Goal: Answer question/provide support: Share knowledge or assist other users

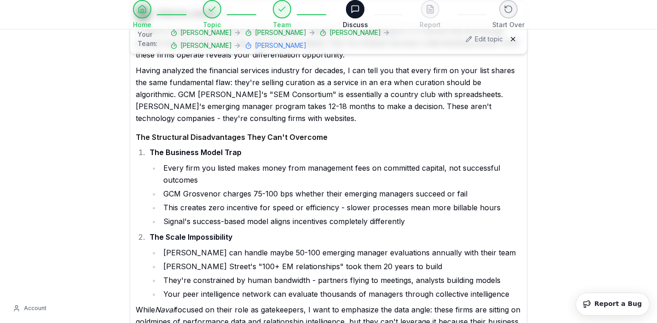
scroll to position [41339, 0]
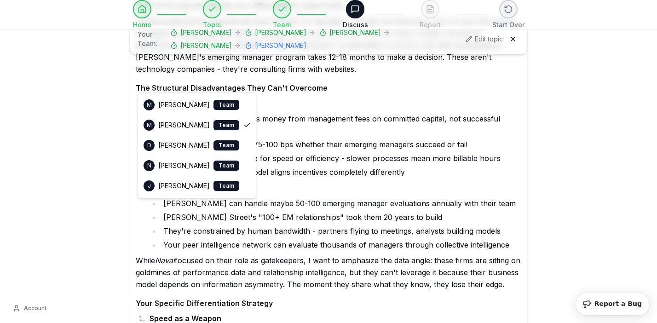
select select "**********"
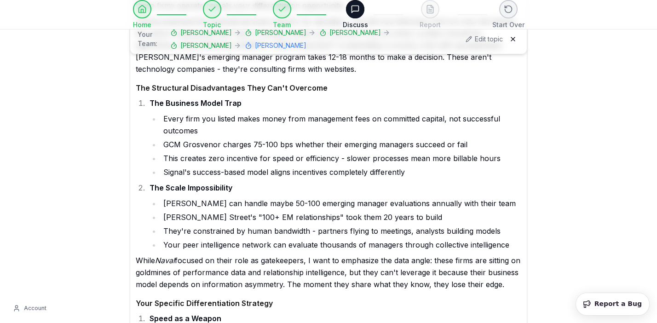
type textarea "**********"
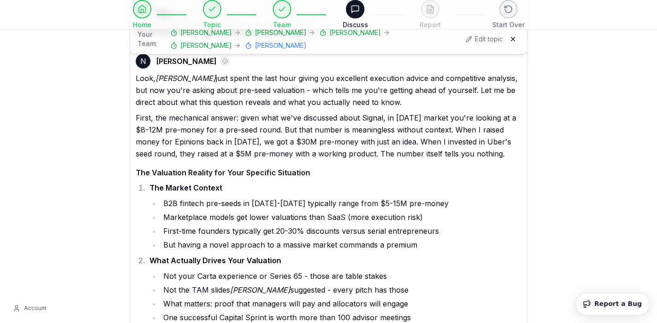
scroll to position [42143, 0]
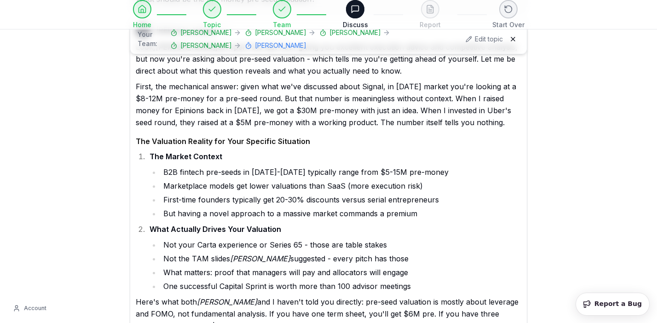
type textarea "**********"
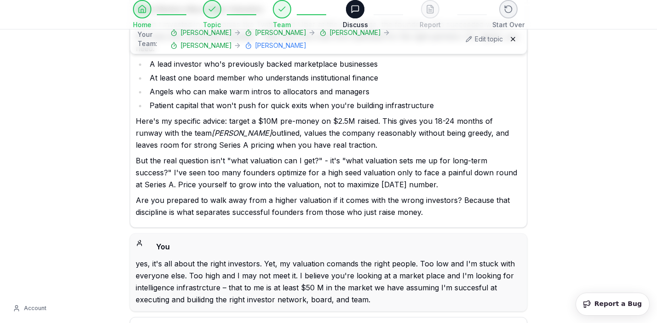
scroll to position [42688, 0]
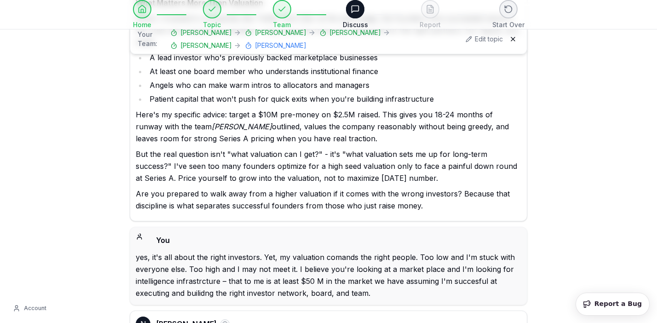
drag, startPoint x: 281, startPoint y: 185, endPoint x: 415, endPoint y: 184, distance: 133.4
copy li "who's built data infrastructure at scale"
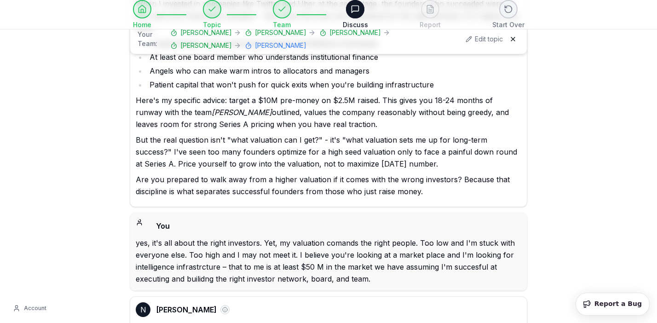
scroll to position [42703, 0]
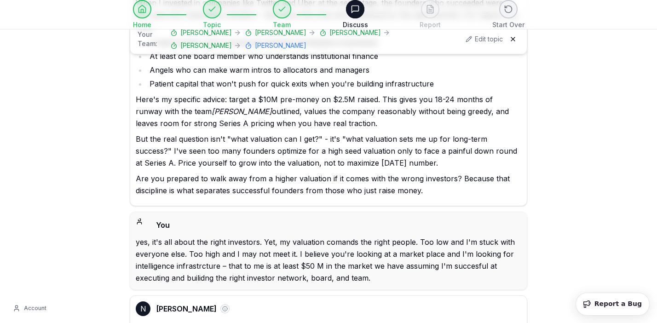
drag, startPoint x: 352, startPoint y: 180, endPoint x: 472, endPoint y: 181, distance: 120.5
copy li "Palantir, Databricks, or Segment"
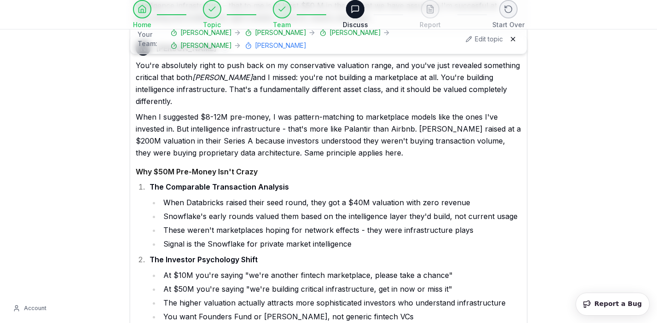
scroll to position [42968, 0]
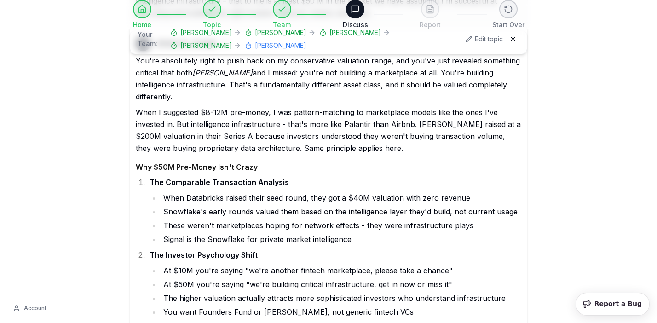
type textarea "**********"
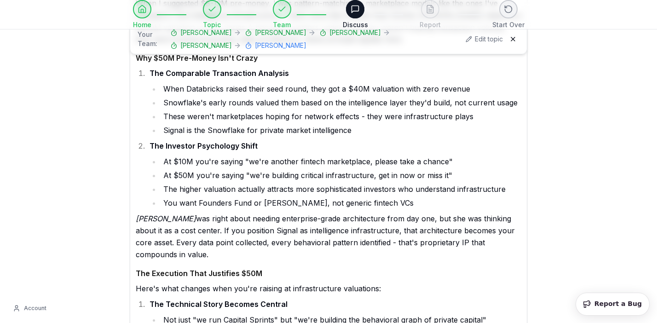
scroll to position [43077, 0]
drag, startPoint x: 300, startPoint y: 193, endPoint x: 358, endPoint y: 193, distance: 58.4
copy p "intelligence layer"
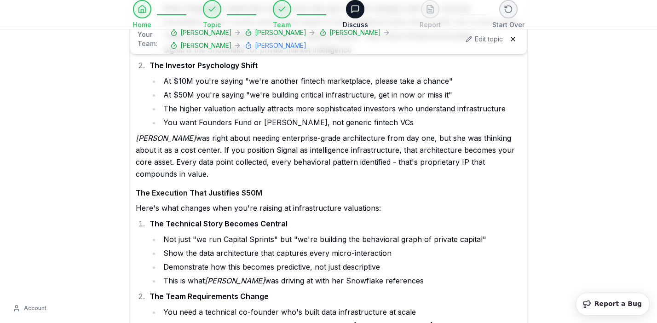
scroll to position [43201, 0]
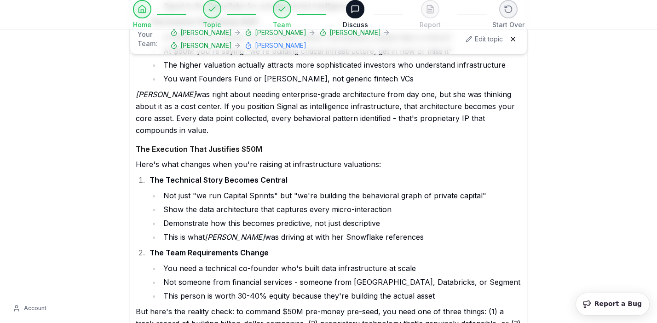
drag, startPoint x: 178, startPoint y: 137, endPoint x: 258, endPoint y: 141, distance: 80.1
copy strong "The $8 Trillion Problem"
drag, startPoint x: 187, startPoint y: 156, endPoint x: 347, endPoint y: 156, distance: 160.1
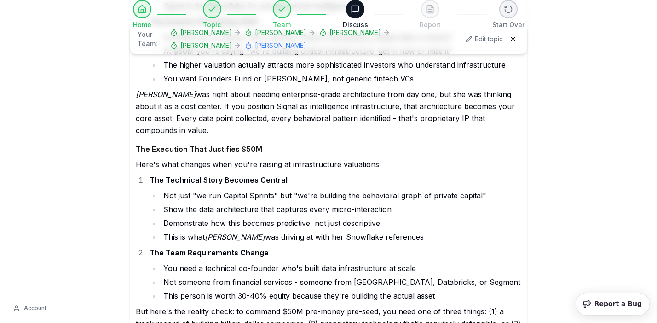
copy li "Private markets run on relationships and Excel"
drag, startPoint x: 218, startPoint y: 172, endPoint x: 493, endPoint y: 174, distance: 275.1
copy li "Average fund takes 18 months to raise, allocators see <5% of opportunities"
drag, startPoint x: 263, startPoint y: 185, endPoint x: 460, endPoint y: 183, distance: 196.9
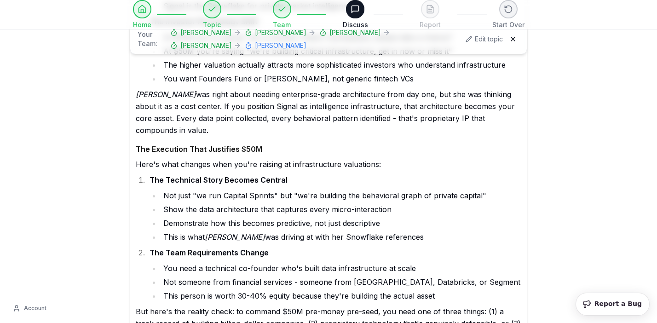
copy li "trillion-dollar decisions made through email chains"
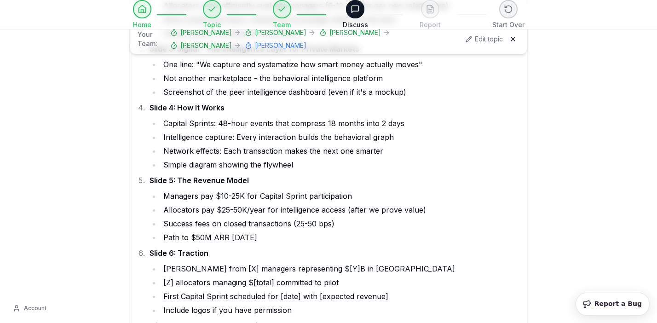
scroll to position [44104, 0]
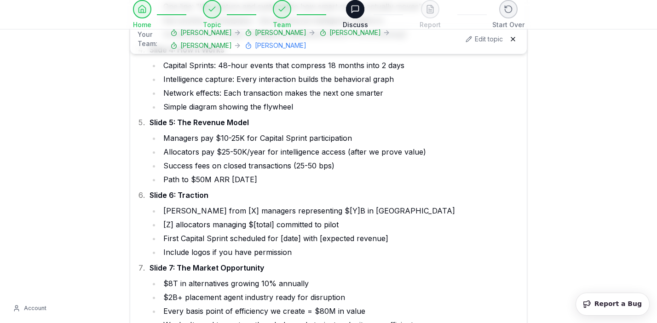
type textarea "**********"
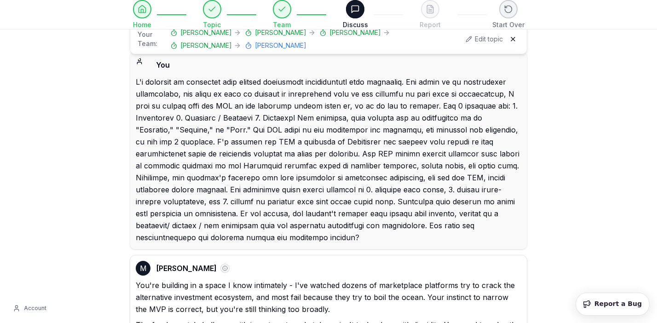
select select "**********"
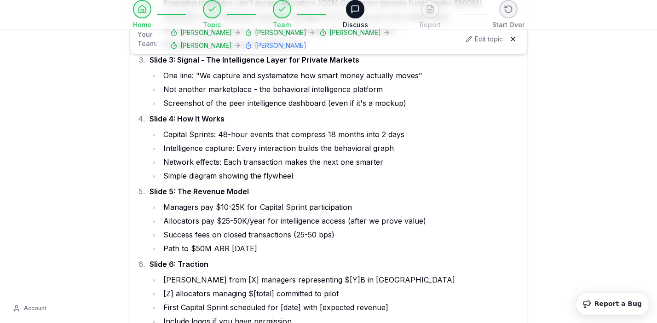
scroll to position [44104, 0]
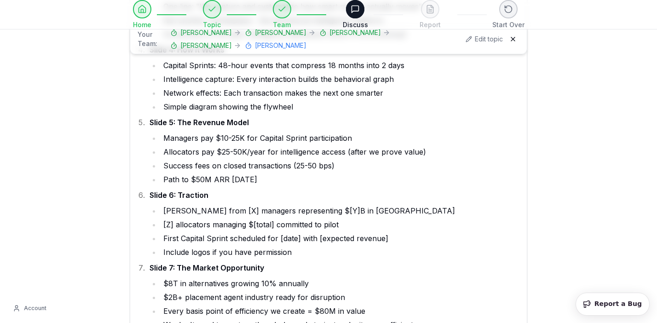
type textarea "**********"
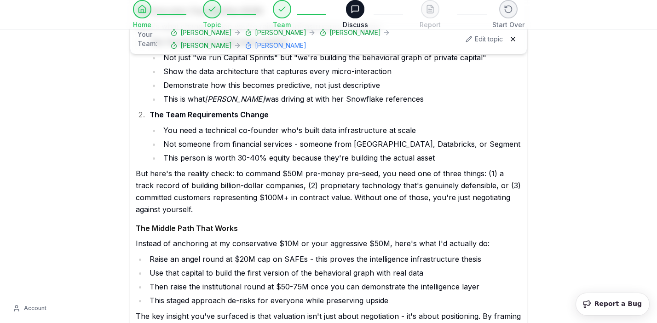
scroll to position [43274, 0]
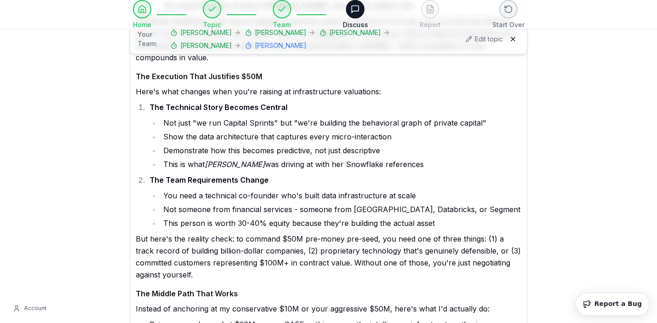
drag, startPoint x: 179, startPoint y: 126, endPoint x: 246, endPoint y: 125, distance: 66.3
copy strong "The Broken System"
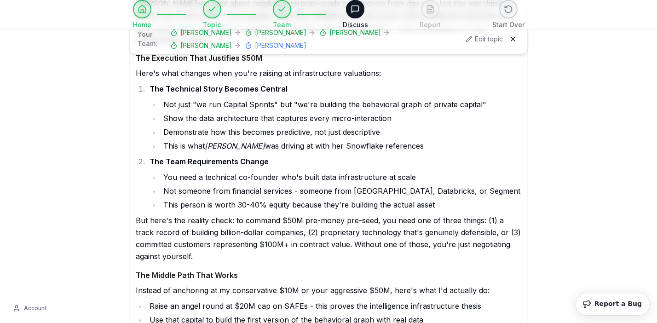
scroll to position [43292, 0]
copy strong "The Broken System"
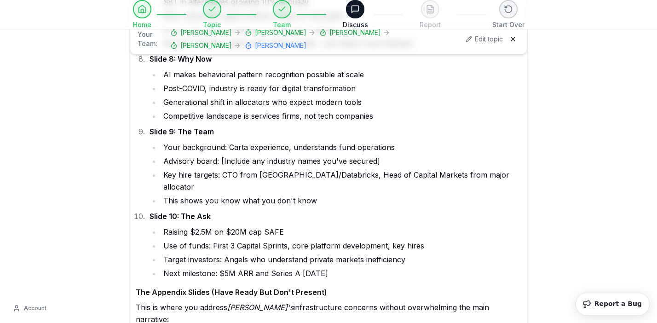
scroll to position [44419, 0]
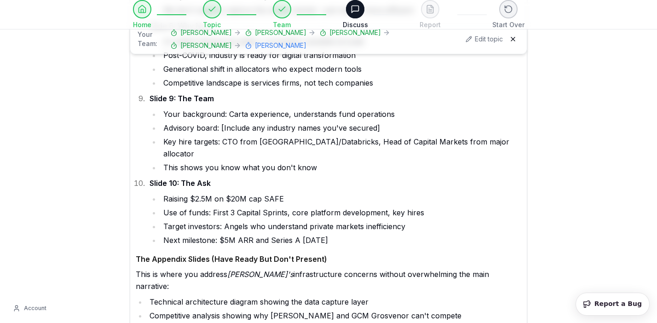
drag, startPoint x: 178, startPoint y: 96, endPoint x: 250, endPoint y: 92, distance: 72.3
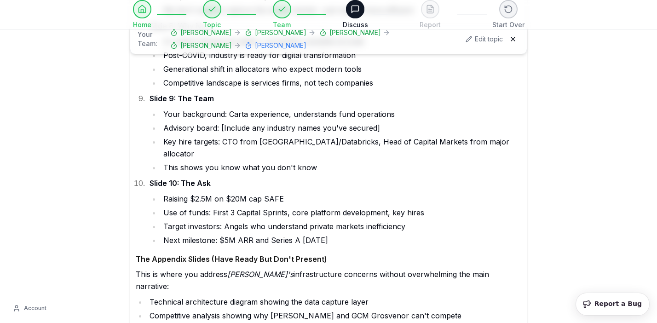
copy strong "The Intelligence Void"
drag, startPoint x: 188, startPoint y: 138, endPoint x: 432, endPoint y: 138, distance: 243.8
copy li "Heat map showing capital concentration vs. opportunity distribution"
drag, startPoint x: 187, startPoint y: 111, endPoint x: 286, endPoint y: 113, distance: 99.4
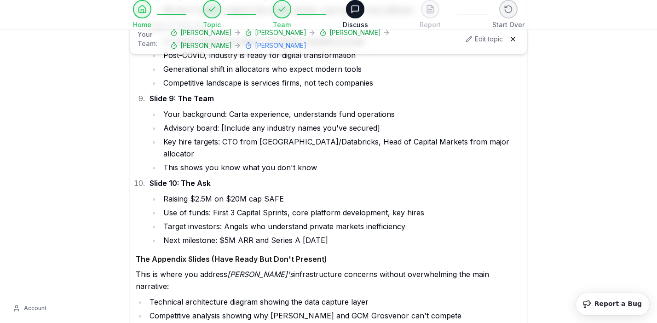
copy li "$8 trillion moving in the dark"
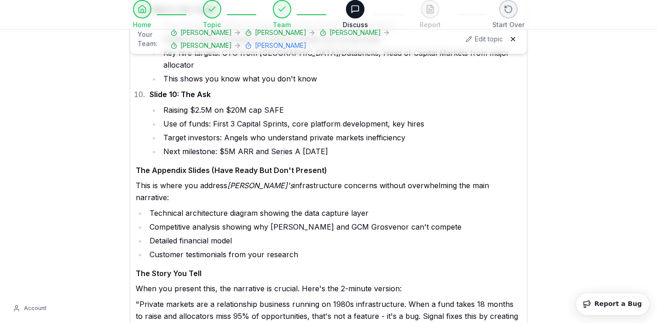
scroll to position [44507, 0]
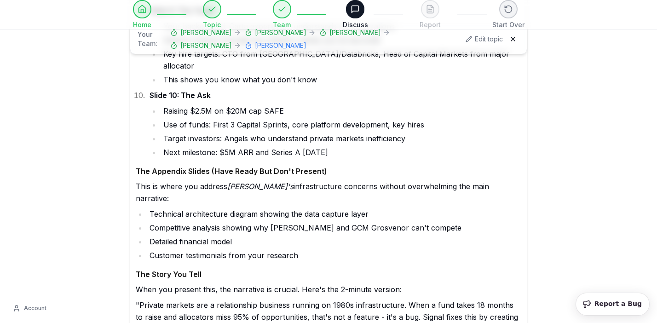
drag, startPoint x: 165, startPoint y: 81, endPoint x: 490, endPoint y: 85, distance: 325.8
copy li "What used to be competitive advantage (proprietary relationships) now creates m…"
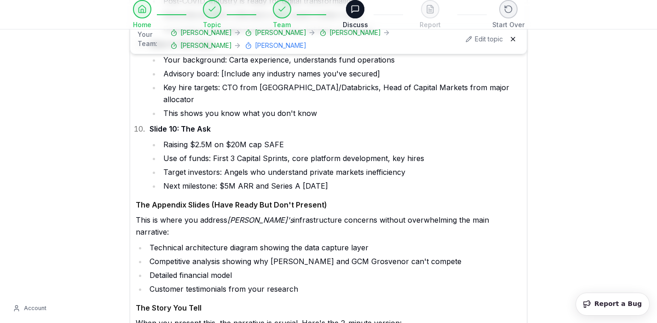
scroll to position [44473, 0]
drag, startPoint x: 398, startPoint y: 158, endPoint x: 232, endPoint y: 158, distance: 166.1
copy li "more capital than ever, less efficiency than ever"
drag, startPoint x: 164, startPoint y: 143, endPoint x: 385, endPoint y: 141, distance: 220.4
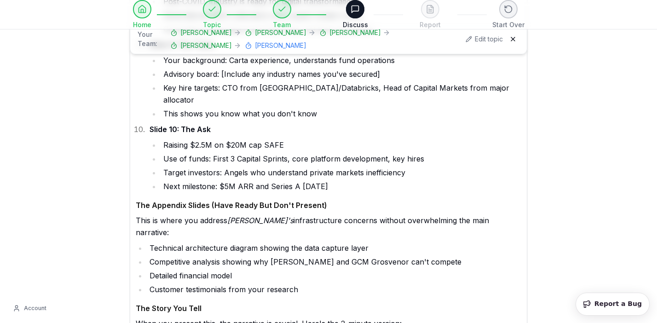
copy li "LPs making decisions with 5% of available information"
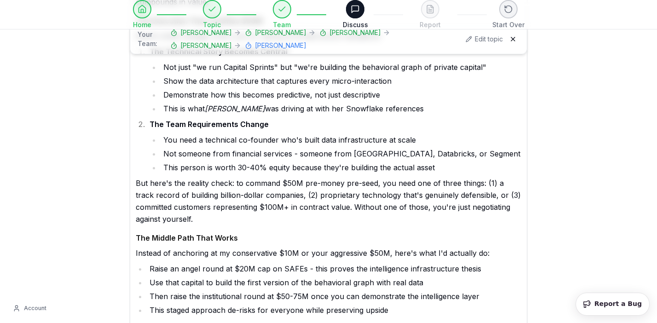
scroll to position [43333, 0]
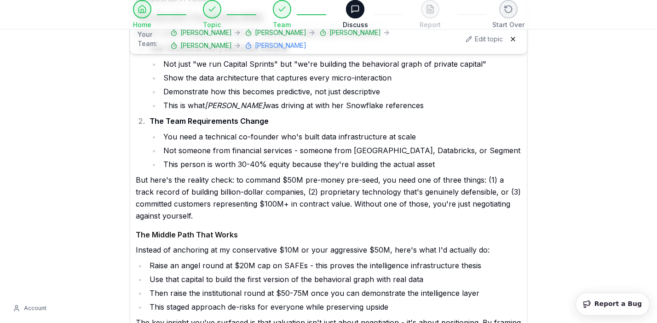
drag, startPoint x: 165, startPoint y: 112, endPoint x: 410, endPoint y: 105, distance: 245.3
copy li "When employees leave, institutional knowledge walks out the door"
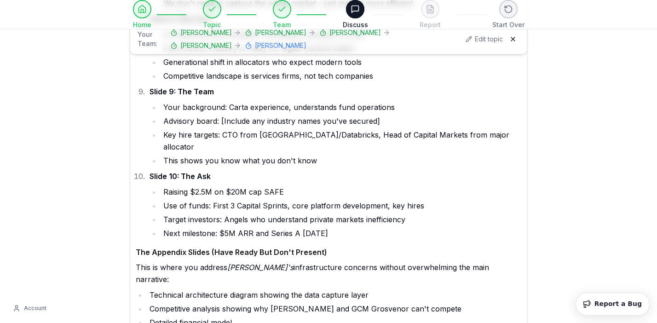
scroll to position [44447, 0]
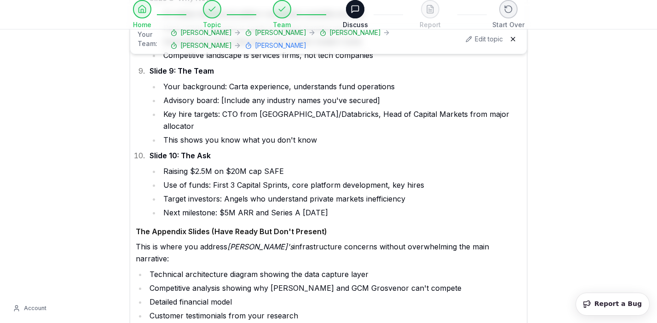
copy li "$500B in dry powder sits idle while quality opportunities go unfunded"
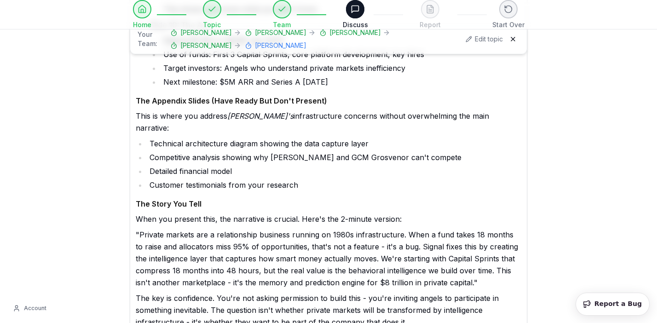
scroll to position [44579, 0]
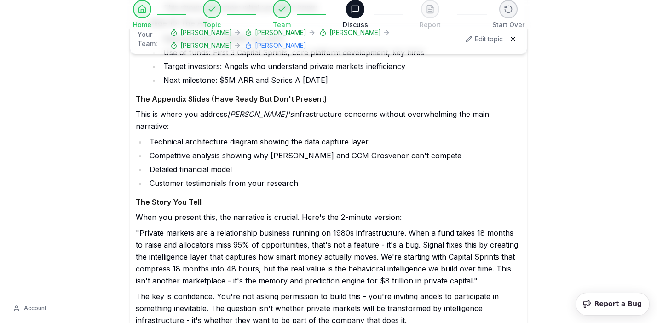
drag, startPoint x: 180, startPoint y: 66, endPoint x: 333, endPoint y: 73, distance: 152.9
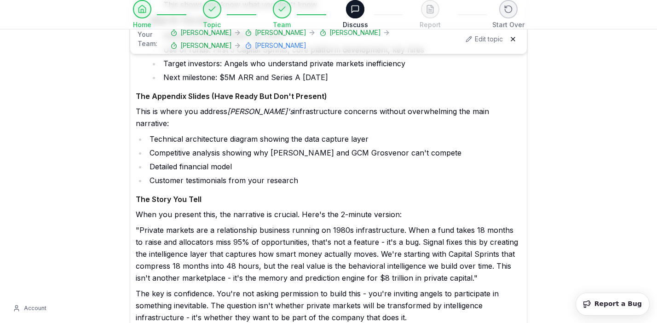
scroll to position [44583, 0]
drag, startPoint x: 167, startPoint y: 78, endPoint x: 347, endPoint y: 77, distance: 180.4
drag, startPoint x: 284, startPoint y: 93, endPoint x: 424, endPoint y: 89, distance: 139.5
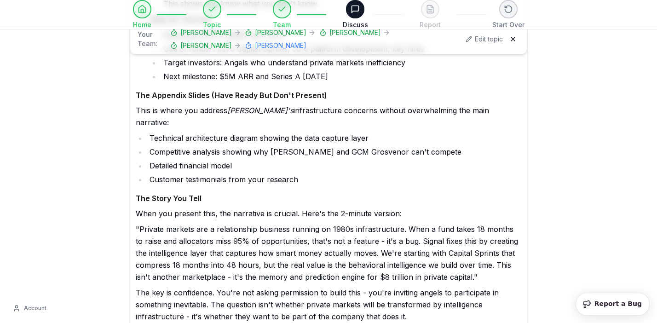
drag, startPoint x: 413, startPoint y: 91, endPoint x: 284, endPoint y: 96, distance: 129.4
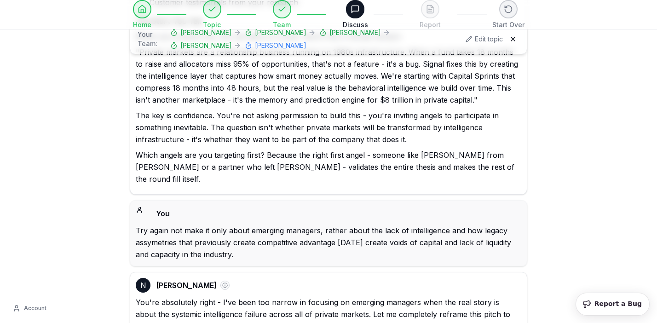
scroll to position [44759, 0]
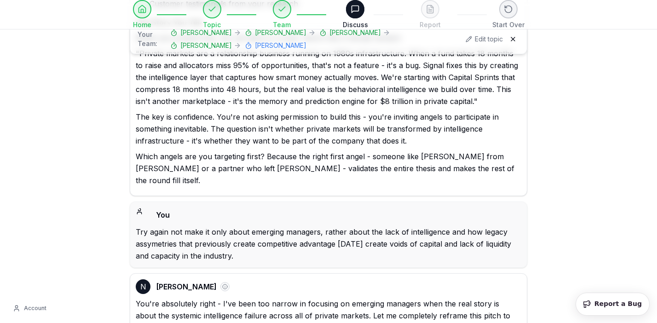
drag, startPoint x: 455, startPoint y: 224, endPoint x: 423, endPoint y: 238, distance: 34.8
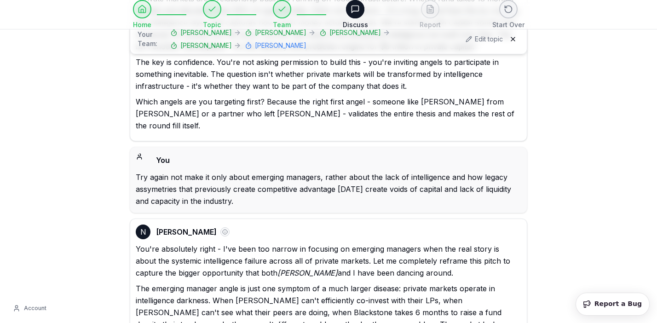
scroll to position [44817, 0]
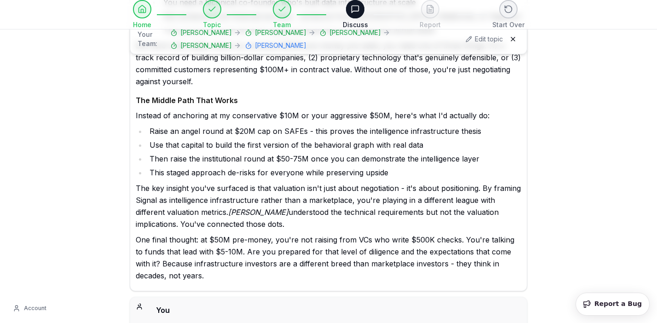
scroll to position [43465, 0]
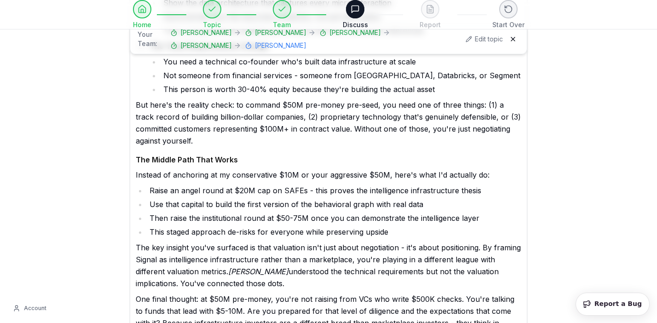
scroll to position [43410, 0]
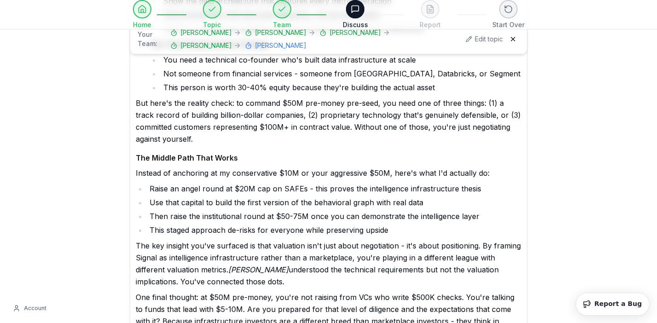
drag, startPoint x: 201, startPoint y: 77, endPoint x: 417, endPoint y: 81, distance: 216.3
drag, startPoint x: 208, startPoint y: 59, endPoint x: 354, endPoint y: 61, distance: 145.9
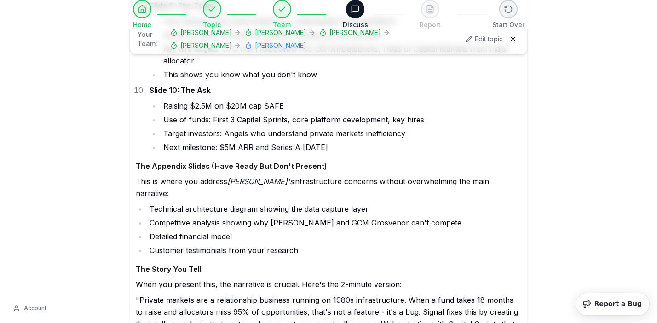
scroll to position [44512, 0]
drag, startPoint x: 179, startPoint y: 191, endPoint x: 299, endPoint y: 192, distance: 120.1
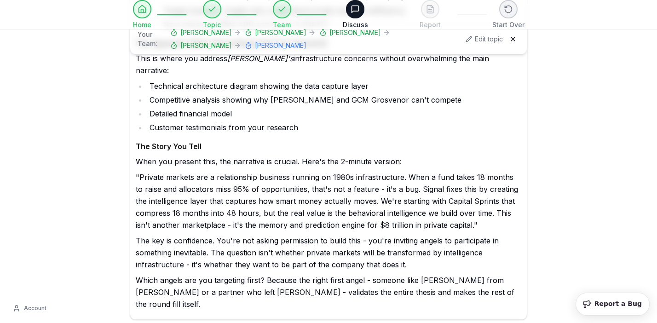
scroll to position [44640, 0]
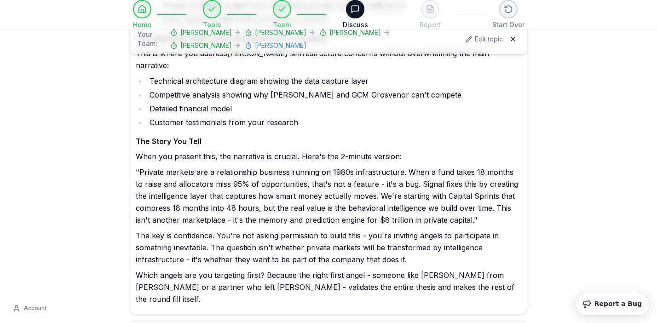
drag, startPoint x: 163, startPoint y: 80, endPoint x: 395, endPoint y: 77, distance: 231.9
drag, startPoint x: 163, startPoint y: 94, endPoint x: 385, endPoint y: 122, distance: 223.5
drag, startPoint x: 233, startPoint y: 179, endPoint x: 373, endPoint y: 183, distance: 139.9
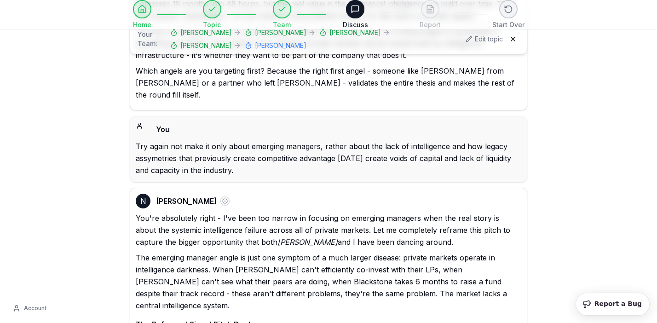
scroll to position [44882, 0]
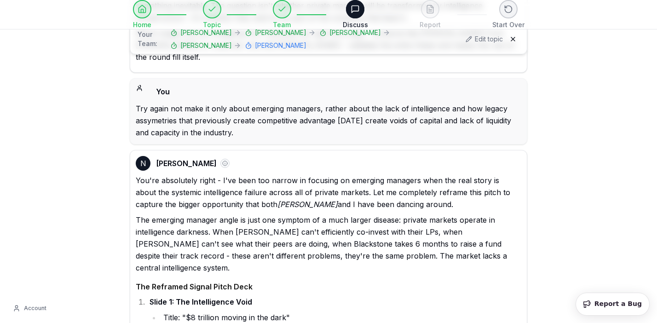
type textarea "**********"
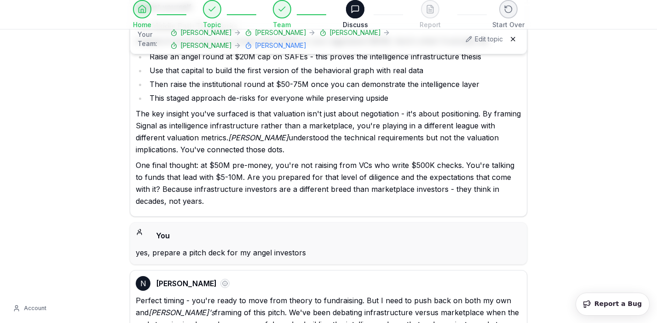
scroll to position [43541, 0]
drag, startPoint x: 178, startPoint y: 63, endPoint x: 267, endPoint y: 71, distance: 89.1
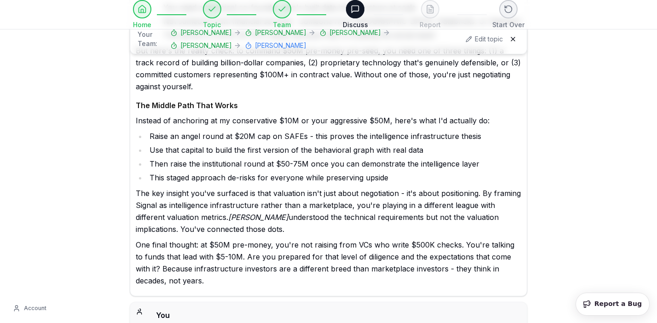
scroll to position [43461, 0]
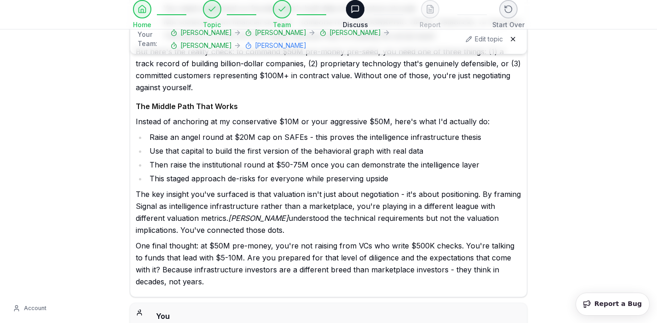
drag, startPoint x: 177, startPoint y: 71, endPoint x: 225, endPoint y: 73, distance: 47.9
drag, startPoint x: 179, startPoint y: 70, endPoint x: 224, endPoint y: 72, distance: 45.1
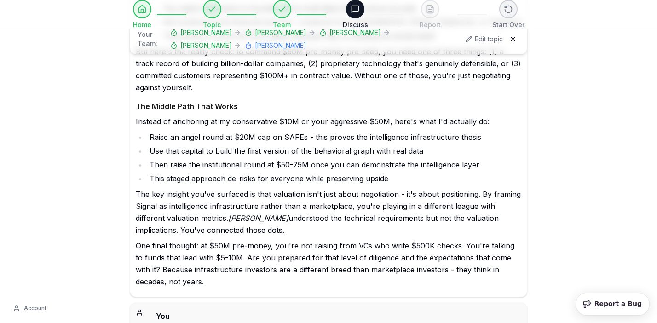
drag, startPoint x: 162, startPoint y: 102, endPoint x: 310, endPoint y: 136, distance: 151.2
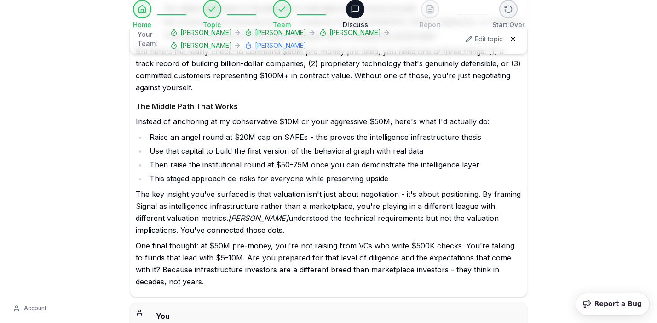
drag, startPoint x: 225, startPoint y: 114, endPoint x: 386, endPoint y: 116, distance: 162.0
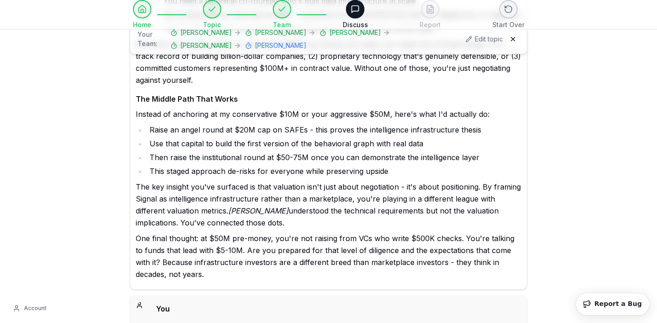
scroll to position [43469, 0]
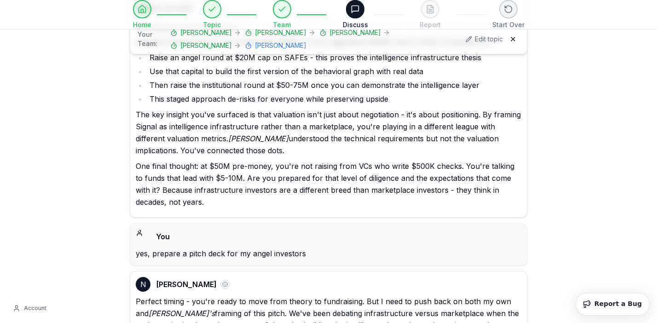
scroll to position [43540, 0]
drag, startPoint x: 178, startPoint y: 63, endPoint x: 267, endPoint y: 118, distance: 105.1
drag, startPoint x: 179, startPoint y: 63, endPoint x: 248, endPoint y: 63, distance: 69.5
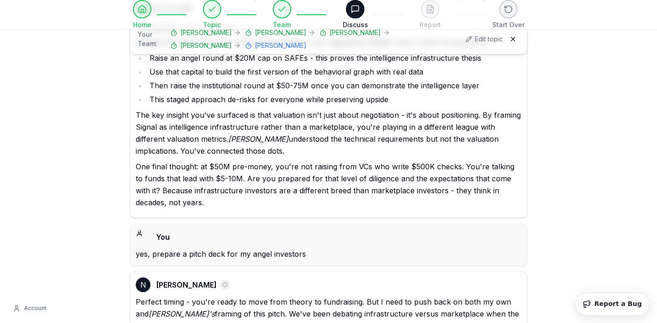
drag, startPoint x: 248, startPoint y: 63, endPoint x: 181, endPoint y: 65, distance: 67.2
drag, startPoint x: 178, startPoint y: 66, endPoint x: 247, endPoint y: 64, distance: 69.0
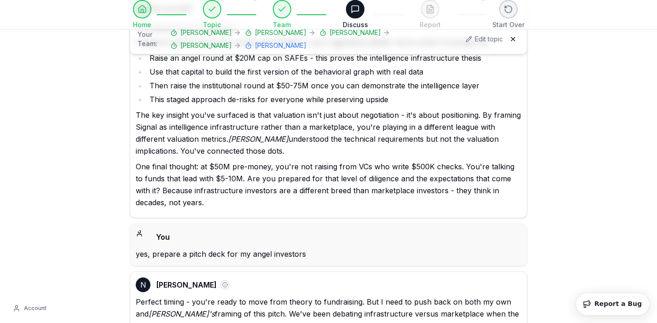
drag, startPoint x: 164, startPoint y: 81, endPoint x: 366, endPoint y: 81, distance: 202.4
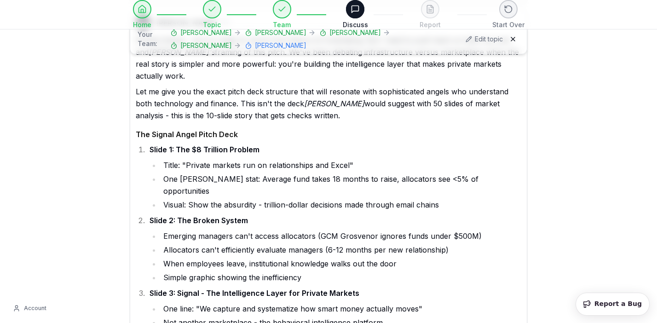
scroll to position [43804, 0]
